Goal: Task Accomplishment & Management: Manage account settings

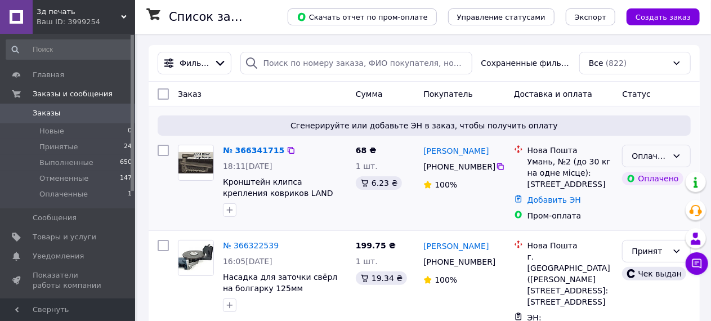
click at [658, 156] on div "Оплаченный" at bounding box center [650, 156] width 36 height 12
click at [657, 176] on li "Принят" at bounding box center [658, 180] width 68 height 20
click at [257, 150] on link "№ 366341715" at bounding box center [253, 150] width 61 height 9
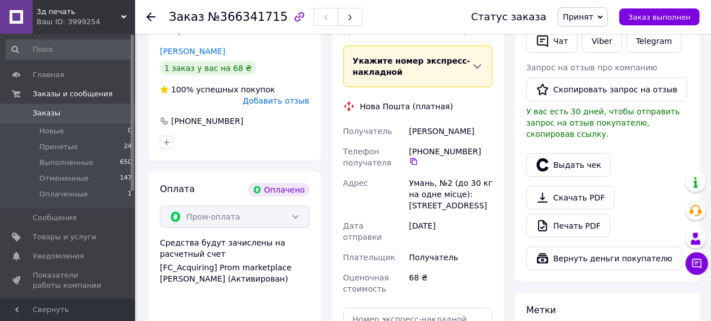
scroll to position [507, 0]
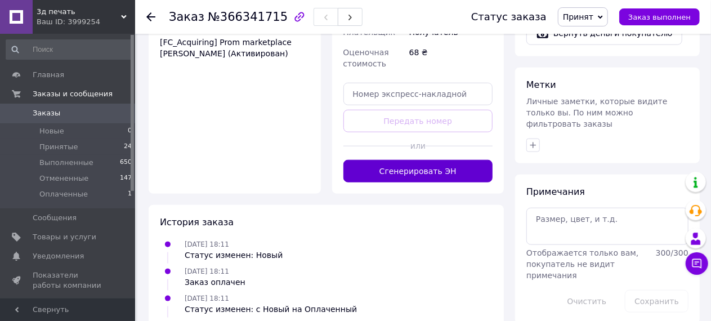
click at [416, 160] on button "Сгенерировать ЭН" at bounding box center [419, 171] width 150 height 23
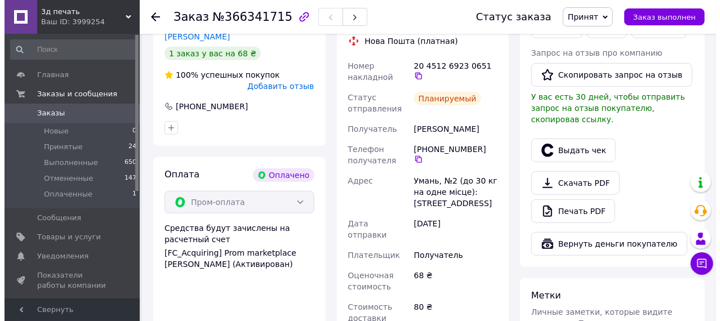
scroll to position [282, 0]
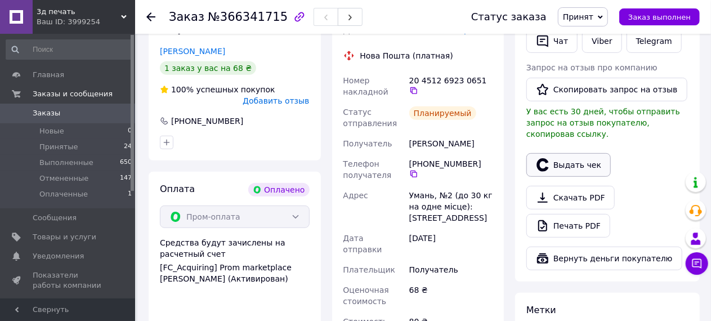
click at [575, 153] on button "Выдать чек" at bounding box center [569, 165] width 84 height 24
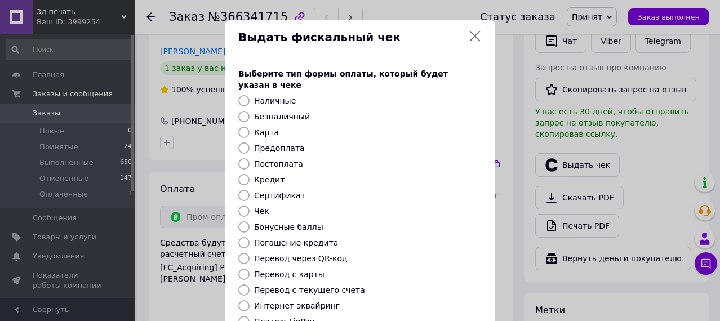
click at [241, 143] on input "Предоплата" at bounding box center [243, 148] width 11 height 11
radio input "true"
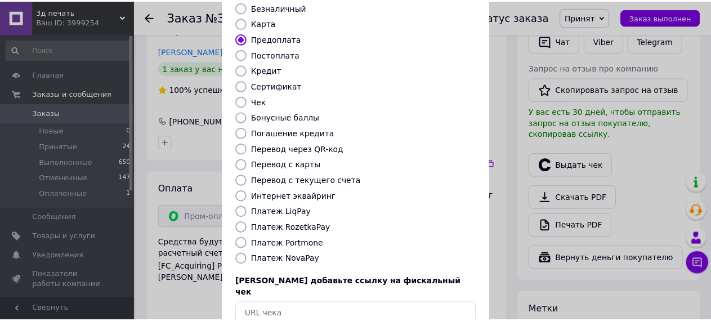
scroll to position [162, 0]
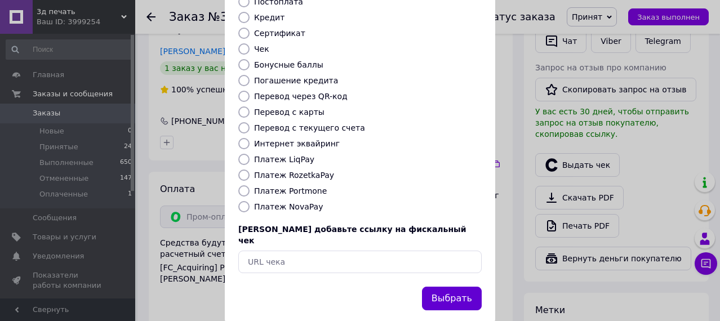
click at [443, 287] on button "Выбрать" at bounding box center [452, 299] width 60 height 24
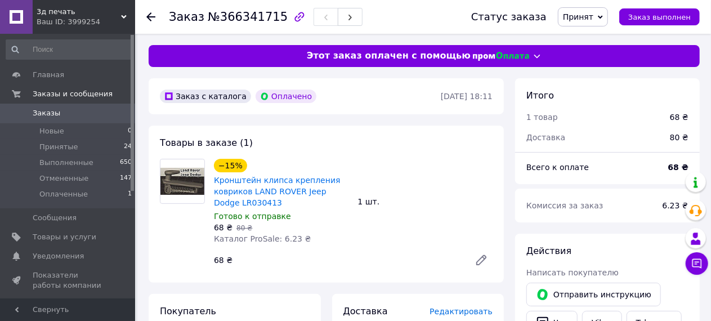
scroll to position [0, 0]
click at [152, 15] on icon at bounding box center [150, 16] width 9 height 9
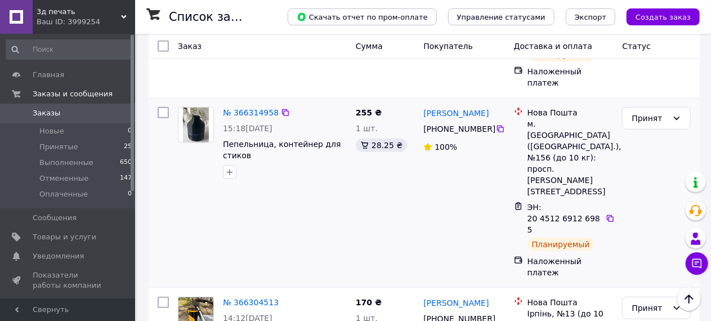
scroll to position [338, 0]
click at [257, 109] on link "№ 366314958" at bounding box center [251, 113] width 56 height 9
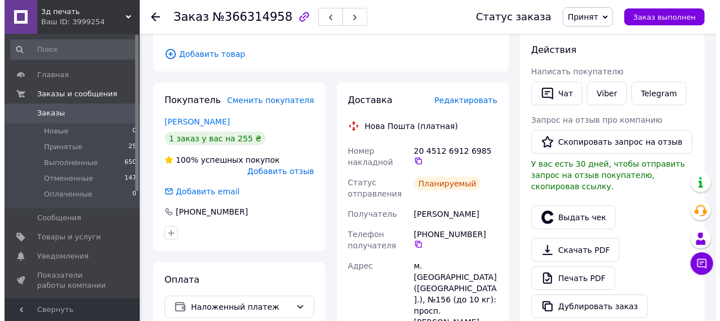
scroll to position [225, 0]
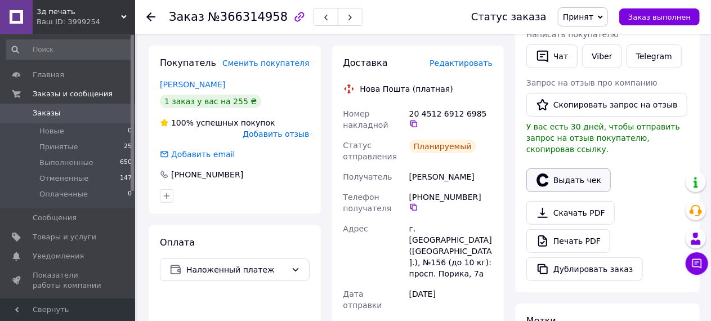
click at [564, 168] on button "Выдать чек" at bounding box center [569, 180] width 84 height 24
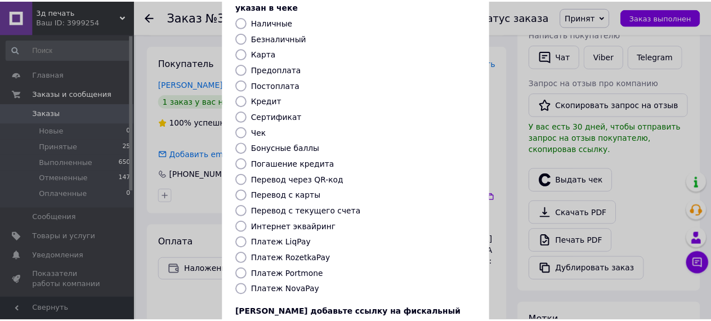
scroll to position [162, 0]
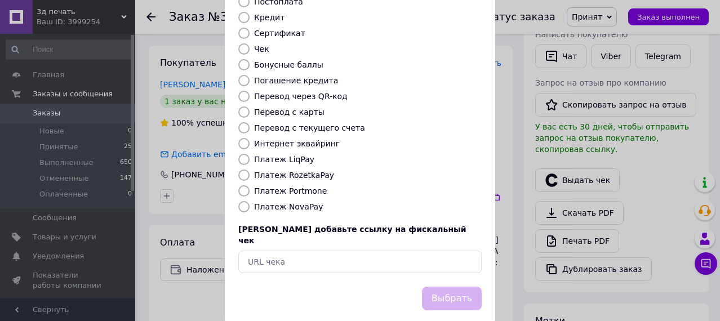
click at [241, 201] on input "Платеж NovaPay" at bounding box center [243, 206] width 11 height 11
radio input "true"
click at [447, 287] on button "Выбрать" at bounding box center [452, 299] width 60 height 24
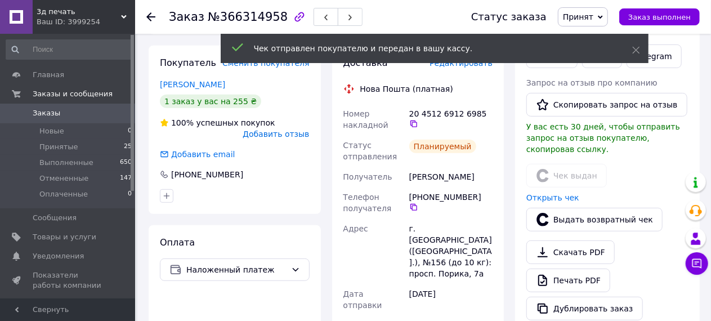
click at [147, 16] on icon at bounding box center [150, 16] width 9 height 9
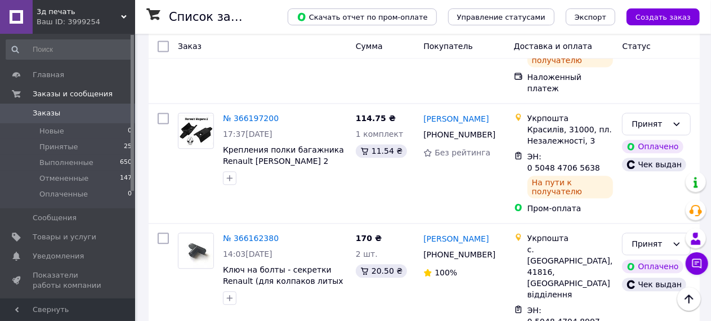
scroll to position [1239, 0]
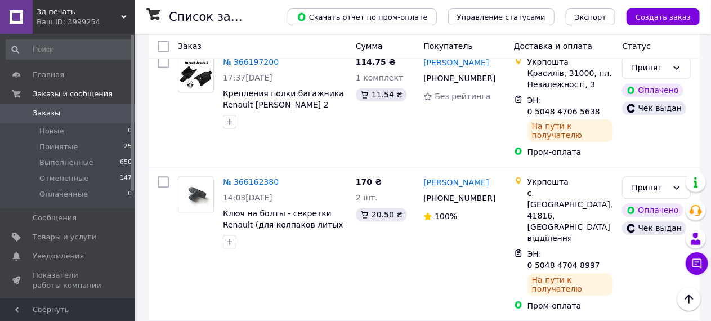
click at [646, 117] on li "Выполнен" at bounding box center [658, 117] width 68 height 20
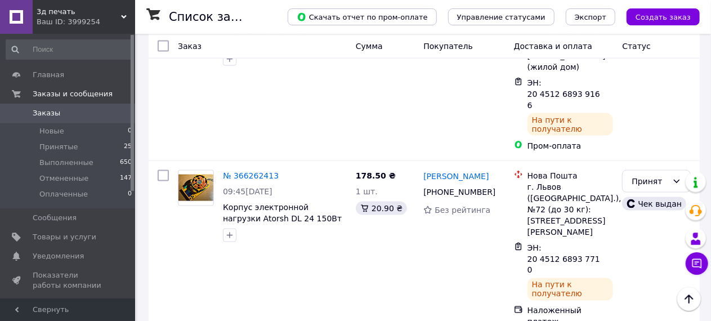
scroll to position [0, 0]
